Goal: Communication & Community: Answer question/provide support

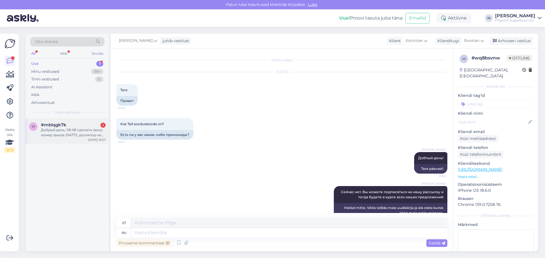
scroll to position [45, 0]
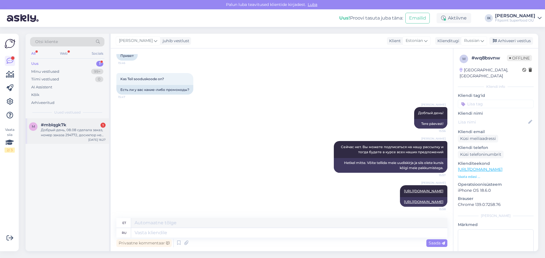
click at [57, 132] on div "Добрый день, 08.08 сделала заказ, номер заказа 294772, досихпор не получила" at bounding box center [73, 133] width 65 height 10
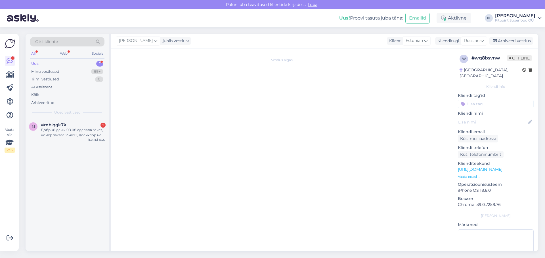
scroll to position [0, 0]
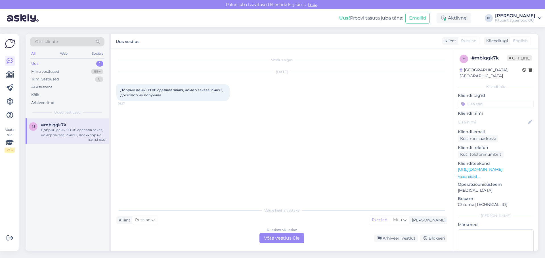
click at [272, 236] on div "Russian to Russian Võta vestlus üle" at bounding box center [281, 238] width 45 height 10
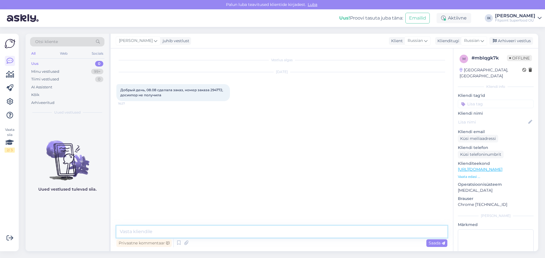
click at [149, 233] on textarea at bounding box center [281, 232] width 331 height 12
type textarea "Добрый день!"
type textarea "Ожидали товар с другого магазина, на этой неделе будет отправлен"
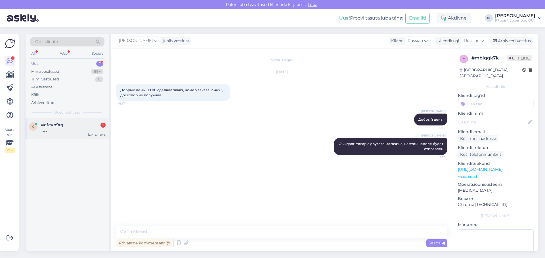
click at [66, 130] on div at bounding box center [73, 130] width 65 height 5
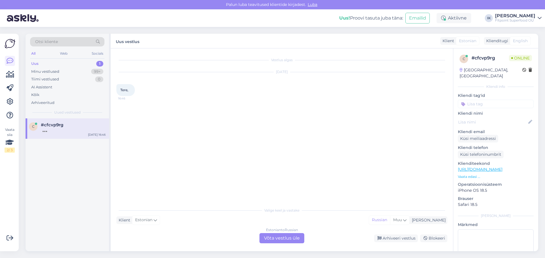
click at [280, 238] on div "Estonian to Russian Võta vestlus üle" at bounding box center [281, 238] width 45 height 10
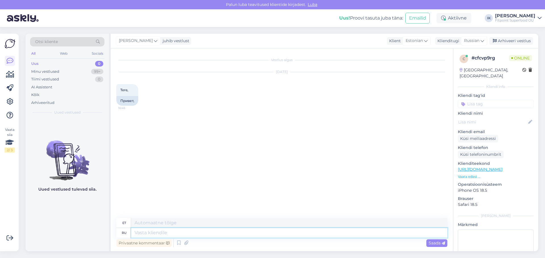
click at [187, 232] on textarea at bounding box center [289, 233] width 316 height 10
type textarea "Добрый"
type textarea "Lahke"
type textarea "Добрый день!"
type textarea "Tere päevast"
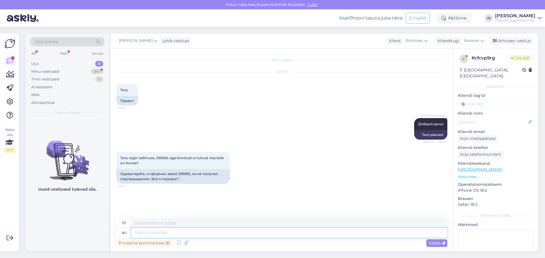
click at [162, 234] on textarea at bounding box center [289, 233] width 316 height 10
type textarea "У"
type textarea "U"
type textarea "У нас"
type textarea "Meil on"
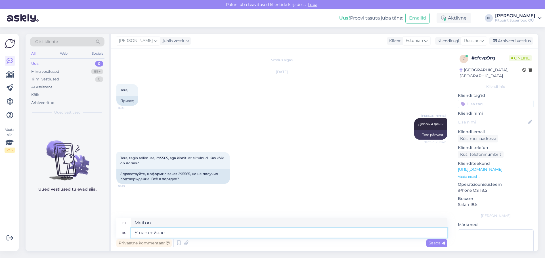
type textarea "У нас сейчас"
type textarea "Meil on see nüüd olemas"
type textarea "У нас сейчас небольште"
type textarea "Meil on nüüd üks väike."
type textarea "У нас сейчас небольшие т"
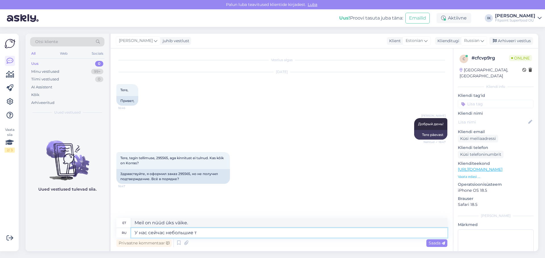
type textarea "Meil on nüüd väikesed"
type textarea "У нас сейчас небольшие технический пр"
type textarea "Meil on nüüd mõned tehnilised probleemid."
type textarea "У нас сейчас небольшие технический проблемы."
type textarea "Meil on hetkel mõningaid väiksemaid tehnilisi probleeme."
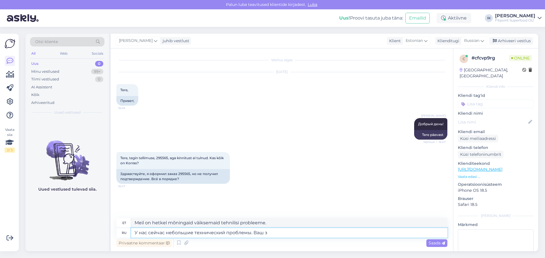
type textarea "У нас сейчас небольшие технический проблемы. Ваш за"
type textarea "Meil on hetkel väiksemaid tehnilisi probleeme. Teie"
type textarea "У нас сейчас небольшие технический проблемы. Ваш заказ в"
type textarea "Meil on hetkel väiksemaid tehnilisi probleeme. Teie tellimus"
type textarea "У нас сейчас небольшие технический проблемы. Ваш заказ в на"
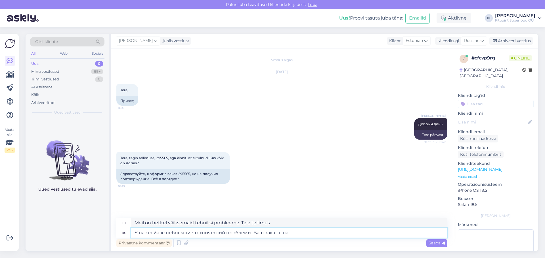
type textarea "Meil on hetkel väiksemaid tehnilisi probleeme. Teie tellimus on ootel."
type textarea "У нас сейчас небольшие технический проблемы. Ваш заказ в нашей с"
type textarea "Meil on hetkel väiksemaid tehnilisi probleeme. Teie tellimus on meie käes."
type textarea "У нас сейчас небольшие технический проблемы. Ваш заказ в нашей системе б"
type textarea "Meil on hetkel väiksemaid tehnilisi probleeme. Teie tellimus on meie süsteemis."
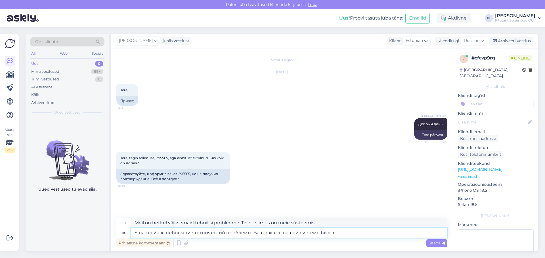
type textarea "У нас сейчас небольшие технический проблемы. Ваш заказ в нашей системе был за"
type textarea "Meil on hetkel väiksemaid tehnilisi probleeme. Teie tellimus on meie süsteemis …"
type textarea "У нас сейчас небольшие технический проблемы. Ваш заказ в нашей системе был зафи…"
type textarea "Meil on hetkel väiksemaid tehnilisi probleeme. Teie tellimus on meie süsteemis …"
type textarea "У нас сейчас небольшие технический проблемы. Ваш заказ в нашей системе был зафи…"
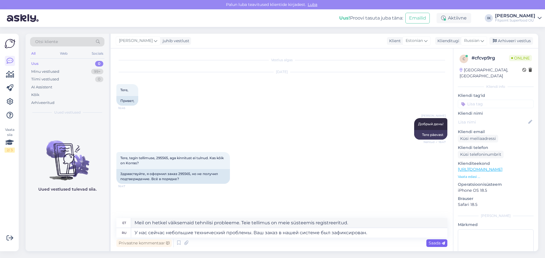
click at [435, 247] on div "Saada" at bounding box center [436, 244] width 21 height 8
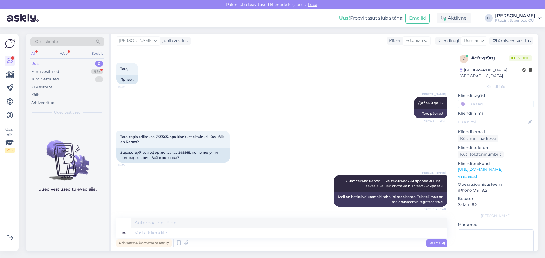
scroll to position [66, 0]
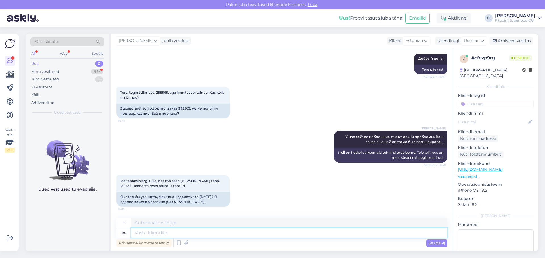
click at [200, 234] on textarea at bounding box center [289, 233] width 316 height 10
click at [59, 65] on div "Uus 0" at bounding box center [67, 64] width 74 height 8
click at [57, 71] on div "Minu vestlused" at bounding box center [45, 72] width 28 height 6
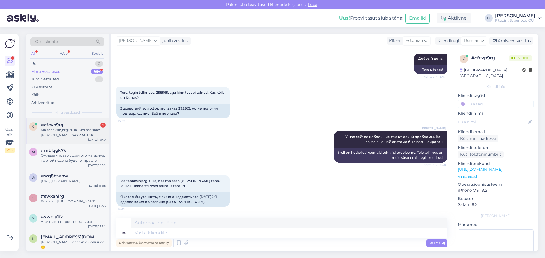
click at [62, 128] on div "Ma tahaksinjärgi tulla, Kas ma saan [PERSON_NAME] täna? Mul oli Haabersti poes …" at bounding box center [73, 133] width 65 height 10
click at [156, 231] on textarea at bounding box center [289, 233] width 316 height 10
type textarea "к со"
type textarea "Kuni"
type textarea "к сожа"
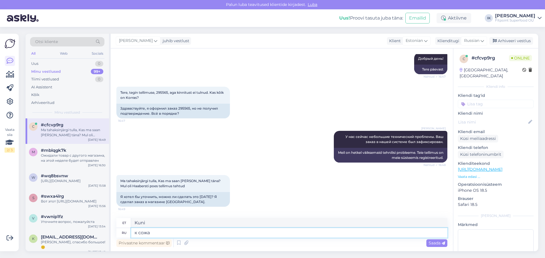
type textarea "Ma kahetsen seda"
type textarea "к сожалению"
type textarea "Kahjuks"
type textarea "к сожалению нет,"
type textarea "kahjuks mitte,"
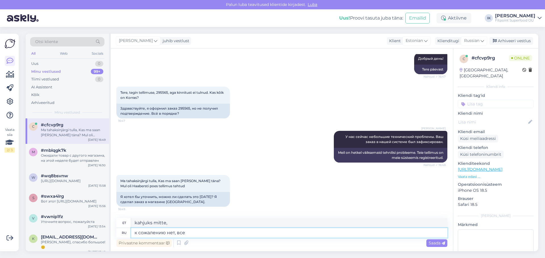
type textarea "к сожалению нет, все з"
type textarea "Kahjuks mitte, see on kõik"
type textarea "к сожалению нет, все заказы"
type textarea "Kahjuks mitte, kõik tellimused"
type textarea "к сожалению нет, все заказы были у"
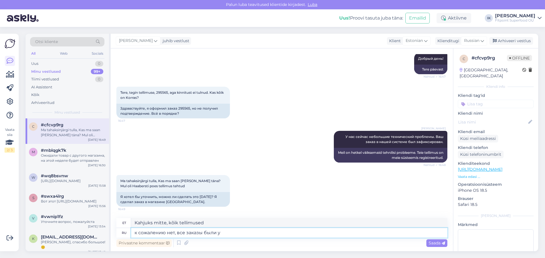
type textarea "Kahjuks ei, kõik tellimused olid"
type textarea "к сожалению нет, все заказы были уже п"
type textarea "Kahjuks mitte, kõik tellimused on juba esitatud."
type textarea "к сожалению нет, все заказы были уже переданы"
type textarea "Kahjuks mitte, kõik tellimused on juba üle kantud."
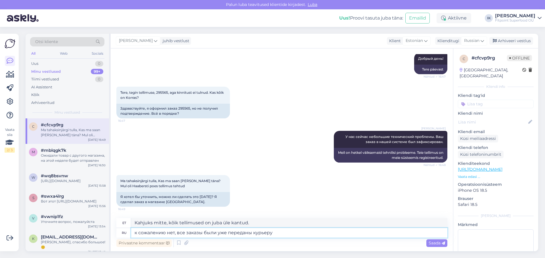
type textarea "к сожалению нет, все заказы были уже переданы курьеру."
type textarea "Kahjuks mitte, kõik tellimused on juba kullerile üle antud."
type textarea "к сожалению нет, все заказы были уже переданы курьеру. Ваш за"
type textarea "Kahjuks mitte, kõik tellimused on juba kullerile edastatud. Teie oma"
type textarea "к сожалению нет, все заказы были уже переданы курьеру. Ваш заказ [DEMOGRAPHIC_D…"
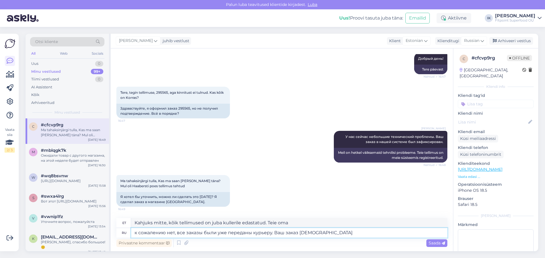
type textarea "Kahjuks mitte, kõik tellimused on juba kullerile edastatud. Teie tellimus"
type textarea "к сожалению нет, все заказы были уже переданы курьеру. Ваш заказ будет ф"
type textarea "Kahjuks mitte, kõik tellimused on juba kullerile edastatud. Teie tellimus saade…"
type textarea "к сожалению нет, все заказы были уже переданы курьеру. Ваш заказ будет оформлен"
type textarea "Kahjuks mitte, kõik tellimused on juba kullerile edastatud. Teie tellimust tööd…"
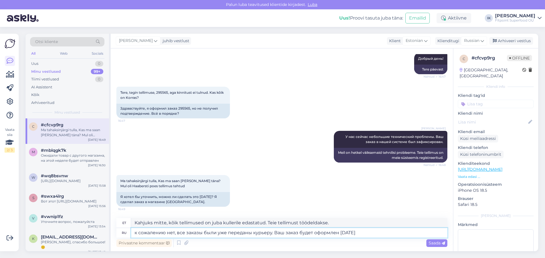
type textarea "к сожалению нет, все заказы были уже переданы курьеру. Ваш заказ будет оформлен…"
type textarea "Kahjuks mitte, kõik tellimused on juba kullerile üle antud. Teie tellimust tööd…"
type textarea "к сожалению нет, все заказы были уже переданы курьеру. Ваш заказ будет оформлен…"
click at [434, 244] on span "Saada" at bounding box center [436, 243] width 16 height 5
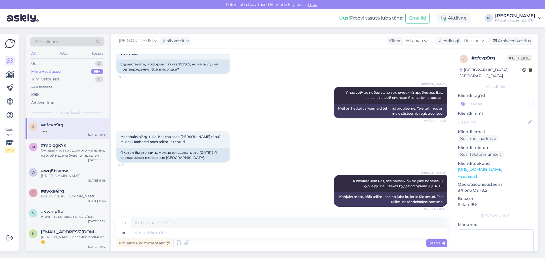
scroll to position [154, 0]
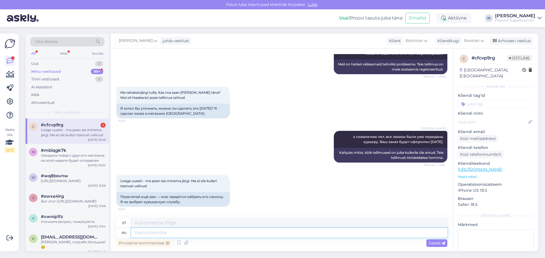
click at [156, 233] on textarea at bounding box center [289, 233] width 316 height 10
type textarea "В"
type textarea "Sisse"
type textarea "В Хааберсти"
type textarea "Haaberstis"
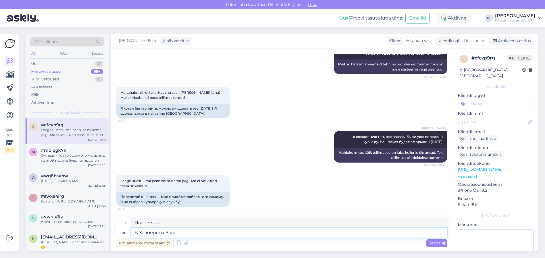
type textarea "В Хааберсти Ваш"
type textarea "Haaberstis sinu oma"
type textarea "В Хааберсти Ваш заказ"
type textarea "Haaberstis teie tellimus"
type textarea "В Хааберсти Ваш заказ"
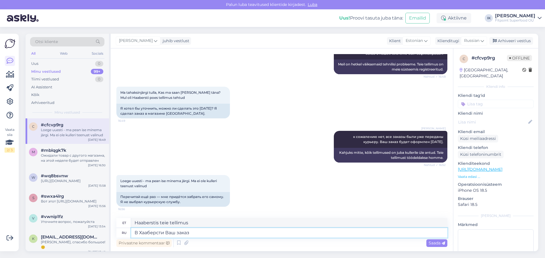
type textarea "Haaberstis Teie tellimus"
type textarea "В Хааберсти Ваш заказ бу"
type textarea "Haaberstis saab teie tellimuse kätte"
type textarea "В Хааберсти Ваш заказ будет [DATE],"
type textarea "Haaberstis jõuab teie tellimus kohale homme,"
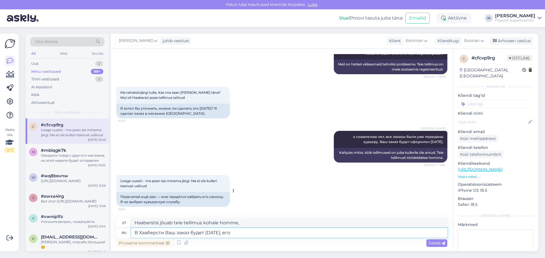
type textarea "В Хааберсти Ваш заказ будет [DATE], его"
type textarea "Haaberstis on teie [PERSON_NAME], see"
type textarea "В Хааберсти Ваш заказ будет [DATE], его туда"
type textarea "Haaberstis on teie tellimus homme kohal, see on kohal"
type textarea "В Хааберсти Ваш заказ будет [DATE], его туда доставит"
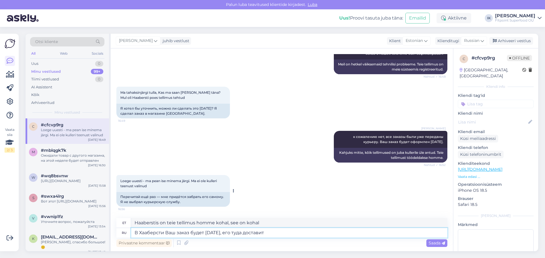
type textarea "[PERSON_NAME] on homme Haaberstis ja see toimetatakse kohale."
type textarea "В Хааберсти Ваш заказ будет [DATE], его туда доставит курьер"
type textarea "[PERSON_NAME] saabub Haaberstisse homme, see toimetatakse sinna kulleriga."
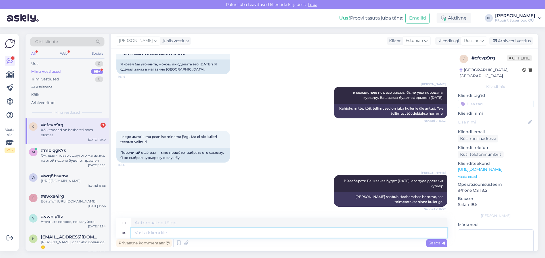
scroll to position [300, 0]
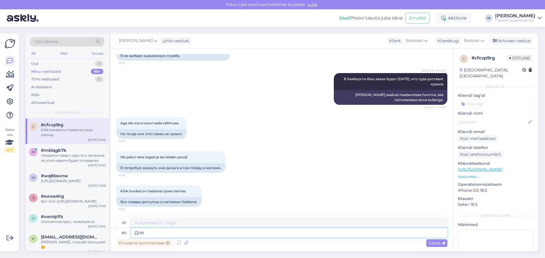
type textarea "Для"
type textarea "Sest"
type textarea "Для покупки"
type textarea "Ostmiseks"
type textarea "Для покупки их"
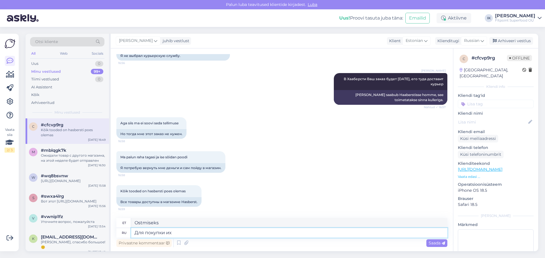
type textarea "Nende ostmiseks"
type textarea "Для покупки их на месте"
type textarea "Nende ostmiseks kohapeal"
type textarea "Для поку"
type textarea "Nende ostmiseks"
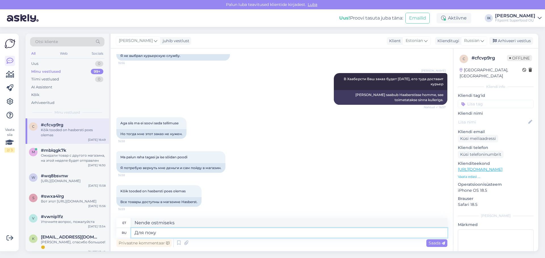
type textarea "Для пок"
type textarea "Ostmiseks"
type textarea "Для по"
type textarea "Nende ostmiseks"
type textarea "Д"
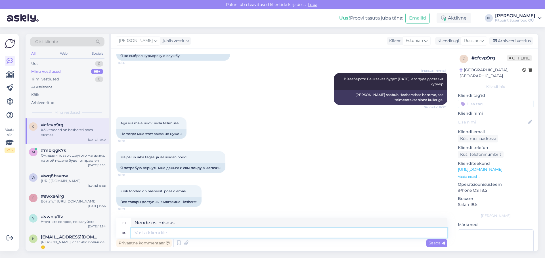
type textarea "Sest"
type textarea "Вы"
type textarea "Sina"
type textarea "В"
type textarea "Если"
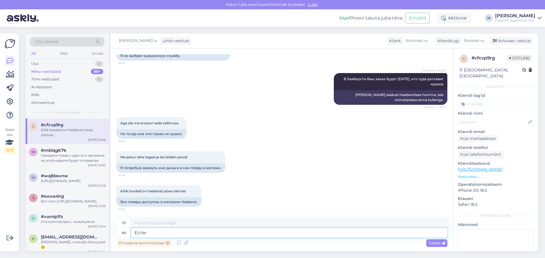
type textarea "[PERSON_NAME]"
type textarea "Если они т"
type textarea "Kui nad"
type textarea "Если они там"
type textarea "Kui nad seal on"
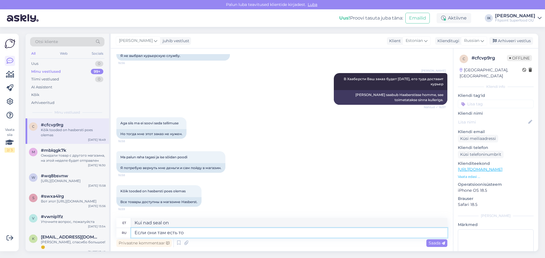
type textarea "Если они там есть то [PERSON_NAME]"
type textarea "Kui nad seal on, siis"
type textarea "Если они там есть то вы"
type textarea "Kui nad seal on, siis sina"
type textarea "Если они там есть то вы мож"
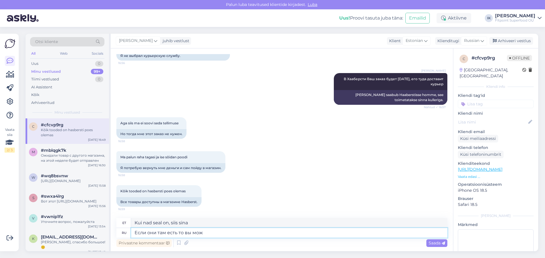
type textarea "Kui nad seal on, siis saate"
type textarea "Если они там есть то вы можете их купить"
type textarea "Kui need seal on, siis saab neid osta."
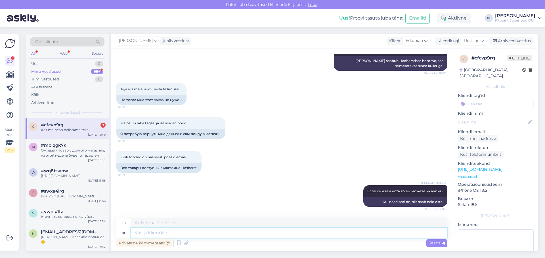
scroll to position [447, 0]
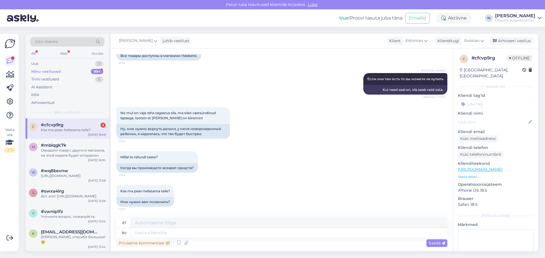
click at [65, 127] on div "#cfcvp9rg 3" at bounding box center [73, 125] width 65 height 5
click at [153, 236] on textarea at bounding box center [289, 233] width 316 height 10
type textarea "Возврат"
type textarea "Tagasi"
type textarea "Возврат денежных"
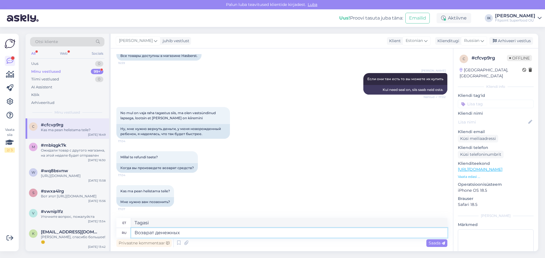
type textarea "Raha tagastamine"
type textarea "Возврат денежных средств производится"
type textarea "Tagasimaksed tehakse"
type textarea "Возврат денежных средств производится в течении"
type textarea "Tagasimaksed tehakse jooksul"
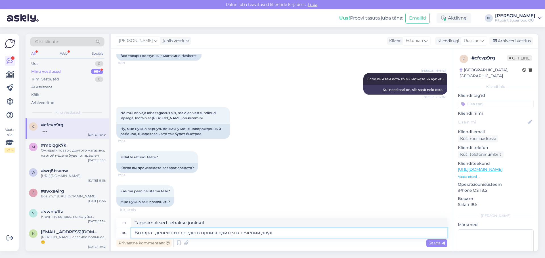
type textarea "Возврат денежных средств производится в течении двух"
type textarea "Tagasimaksed tehakse kahe jooksul"
type textarea "Возврат денежных средств производится в течении двух недель"
type textarea "Tagasimaksed tehakse kahe nädala jooksul."
type textarea "Возврат денежных средств производится в течении двух недель"
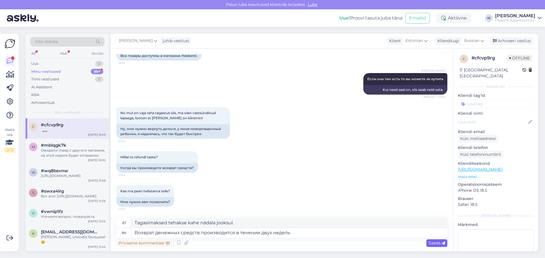
click at [431, 244] on span "Saada" at bounding box center [436, 243] width 16 height 5
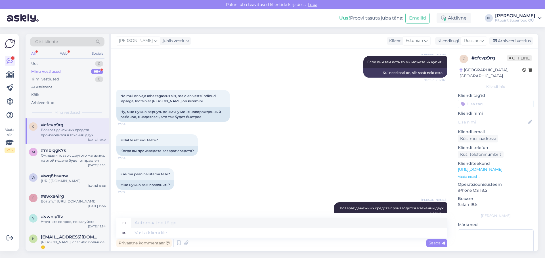
scroll to position [486, 0]
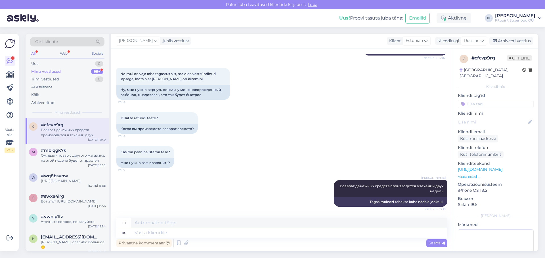
click at [43, 72] on div "Minu vestlused" at bounding box center [45, 72] width 29 height 6
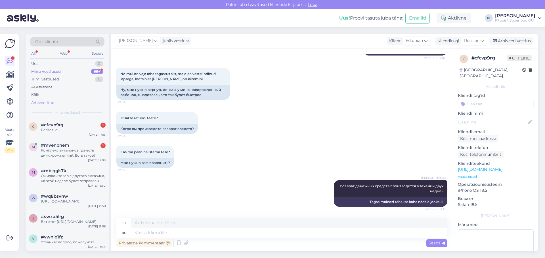
scroll to position [520, 0]
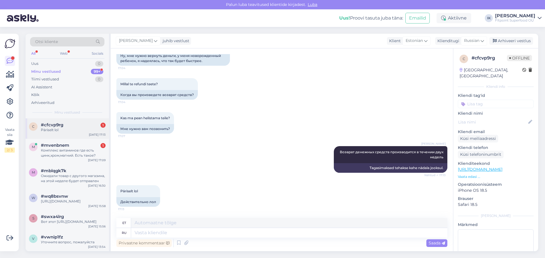
click at [73, 129] on div "Päriselt lol" at bounding box center [73, 130] width 65 height 5
click at [73, 150] on div "Комплекс витаминов где есть цинк,хром,магний. Есть такое?" at bounding box center [73, 153] width 65 height 10
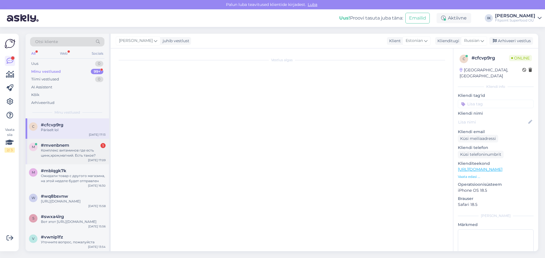
scroll to position [74, 0]
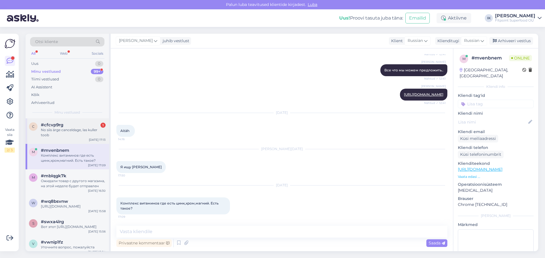
click at [83, 131] on div "No siis ärge canceldage, las kuller toob" at bounding box center [73, 133] width 65 height 10
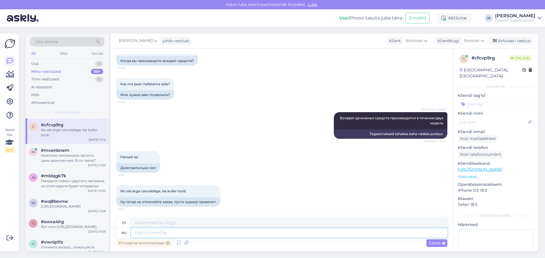
click at [156, 232] on textarea at bounding box center [289, 233] width 316 height 10
type textarea "Завтра"
type textarea "Homme"
type textarea "З"
type textarea "Так"
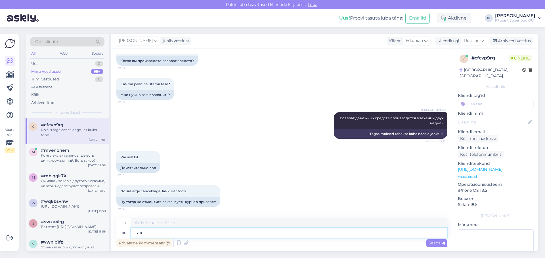
type textarea "Seega"
type textarea "Так и"
type textarea "Nii ja"
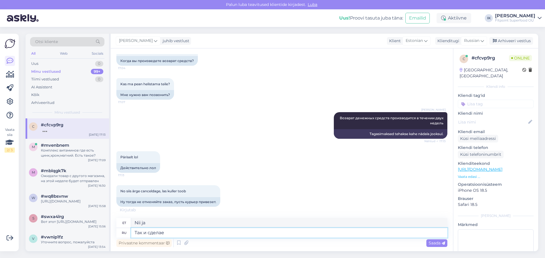
type textarea "Так и сделаем"
type textarea "Teeme seda nii"
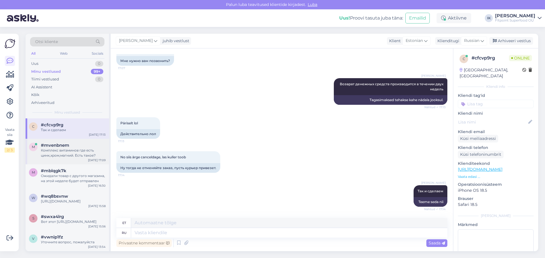
click at [60, 147] on span "#mvenbnem" at bounding box center [55, 145] width 28 height 5
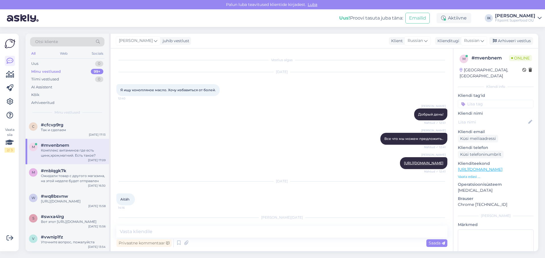
scroll to position [74, 0]
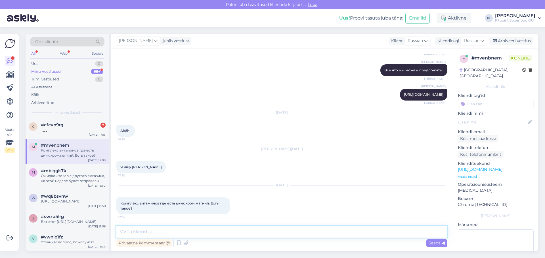
click at [140, 233] on textarea at bounding box center [281, 232] width 331 height 12
type textarea "К сожалению, нет"
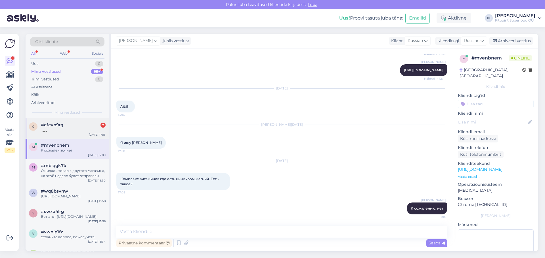
click at [74, 126] on div "#cfcvp9rg 2" at bounding box center [73, 125] width 65 height 5
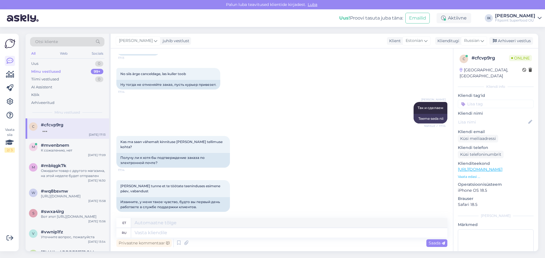
scroll to position [716, 0]
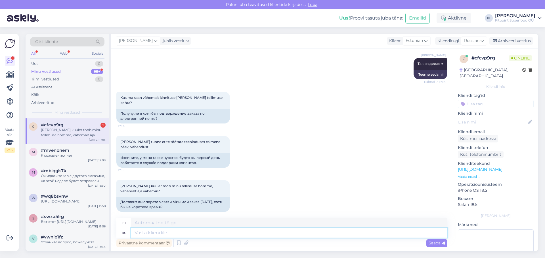
click at [158, 235] on textarea at bounding box center [289, 233] width 316 height 10
type textarea "[PERSON_NAME]"
type textarea "Я вам"
type textarea "Ma ütlen sulle"
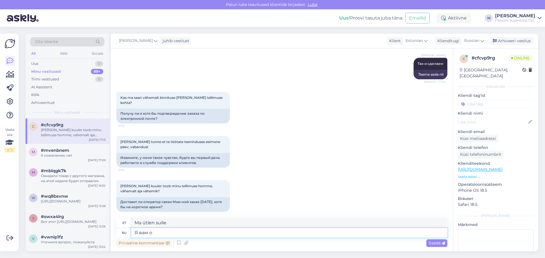
type textarea "Я вам об"
type textarea "Ma räägin sulle sellest"
type textarea "[PERSON_NAME]"
type textarea "Ma ütlen sulle"
type textarea "[PERSON_NAME]"
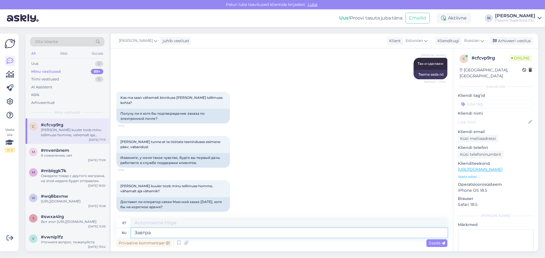
type textarea "Завтра"
type textarea "Homme"
type textarea "[DATE] [PERSON_NAME]"
type textarea "Homme Virginias"
type textarea "[DATE] [PERSON_NAME]"
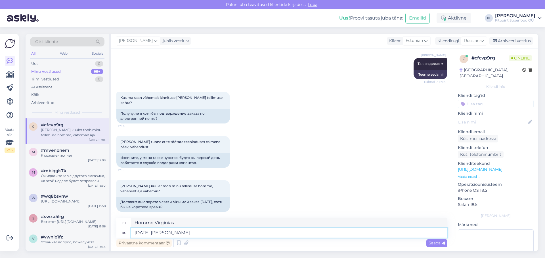
type textarea "Homme on sinu"
type textarea "[DATE] Ваш заказ б"
type textarea "[PERSON_NAME]"
type textarea "[DATE] Ваш заказ будет"
type textarea "[PERSON_NAME] toimetatakse kohale homme"
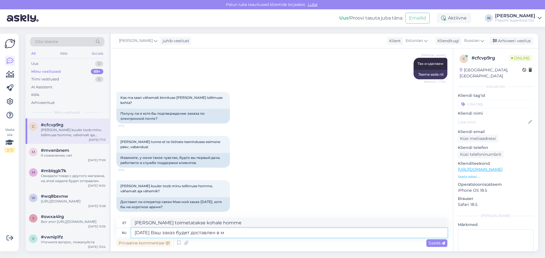
type textarea "[DATE] Ваш заказ будет доставлен в ма"
type textarea "[PERSON_NAME] toimetatakse teie aadressile homme."
type textarea "[DATE] Ваш заказ будет доставлен в магазин"
type textarea "[PERSON_NAME] toimetatakse poodi homme."
type textarea "[DATE] Ваш заказ будет доставлен в магазин Хааберсти"
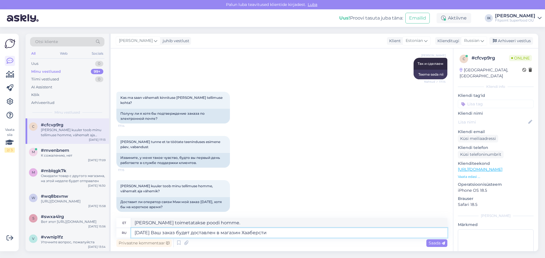
type textarea "[PERSON_NAME] toimetatakse Haabersti kauplusesse homme"
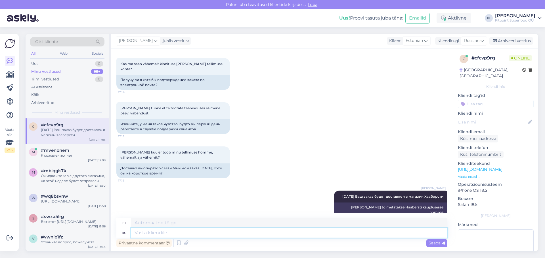
scroll to position [750, 0]
type textarea "Да,"
type textarea "Jah,"
type textarea "Да, вам"
type textarea "Jah, sina"
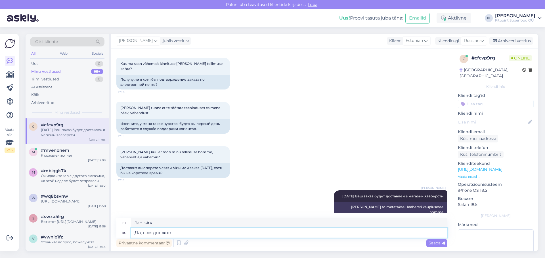
type textarea "Да, вам должно п"
type textarea "Jah, peaksite"
type textarea "Да, вам должно прийти"
type textarea "Jah, sa peaksid selle kätte saama."
type textarea "Да, вам должно прийти оповещение"
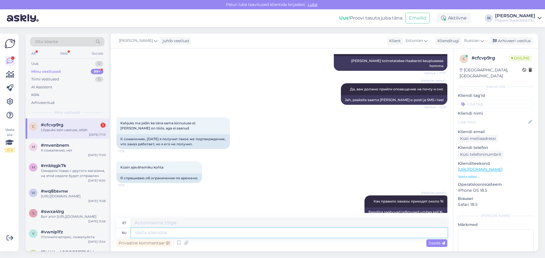
scroll to position [930, 0]
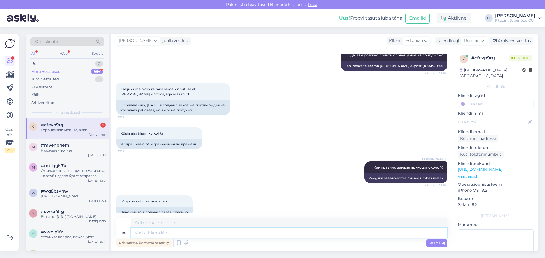
click at [151, 234] on textarea at bounding box center [289, 233] width 316 height 10
